Goal: Information Seeking & Learning: Learn about a topic

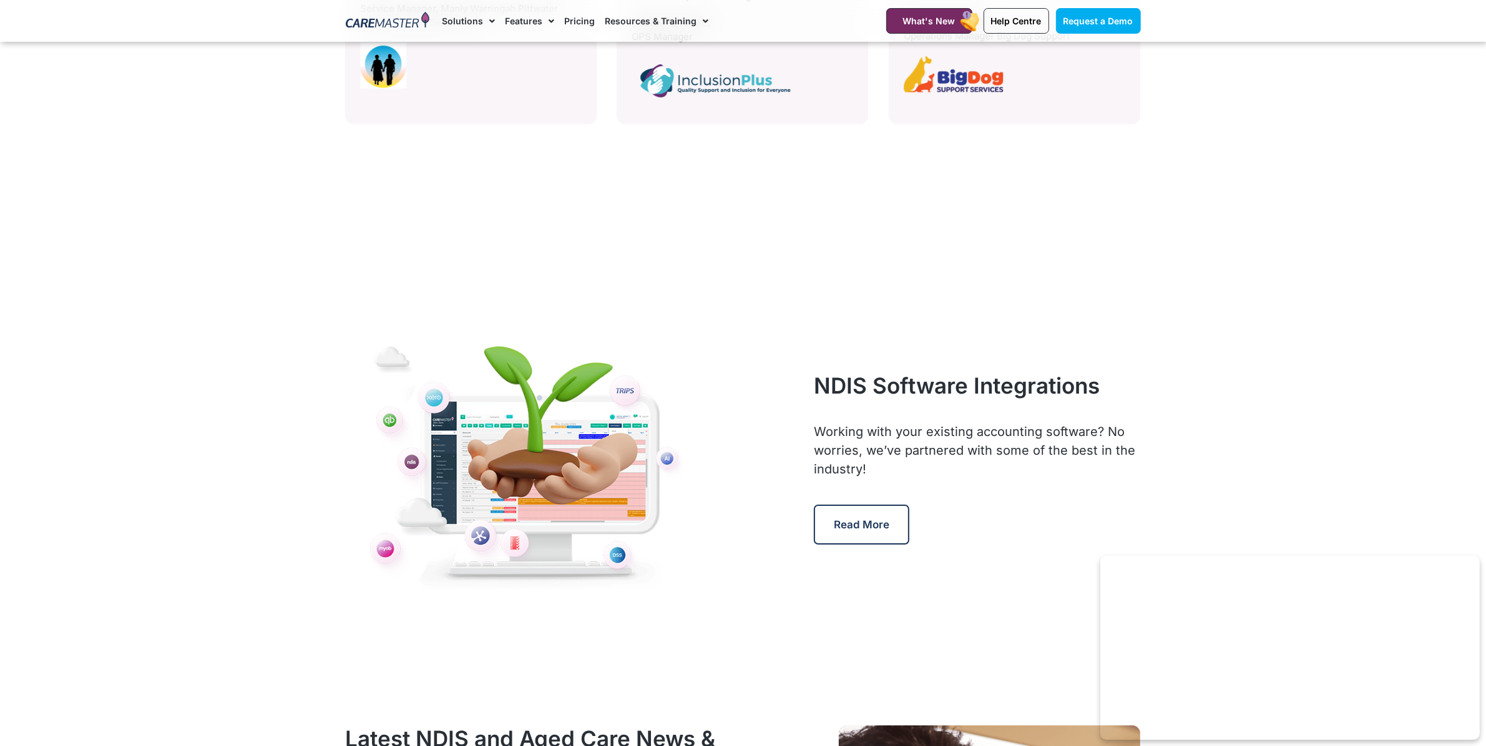
scroll to position [7907, 0]
